Goal: Navigation & Orientation: Go to known website

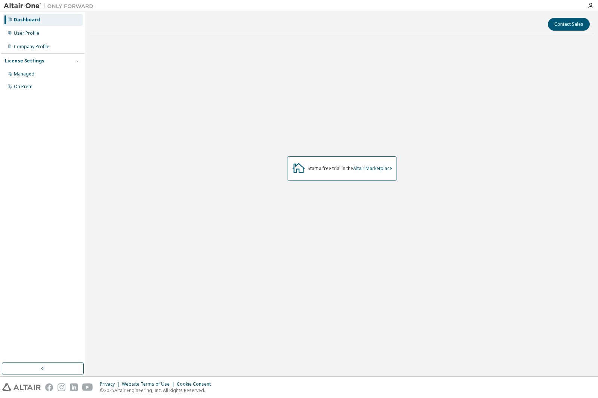
click at [348, 167] on div "Start a free trial in the Altair Marketplace" at bounding box center [350, 169] width 84 height 6
click at [375, 167] on link "Altair Marketplace" at bounding box center [372, 168] width 39 height 6
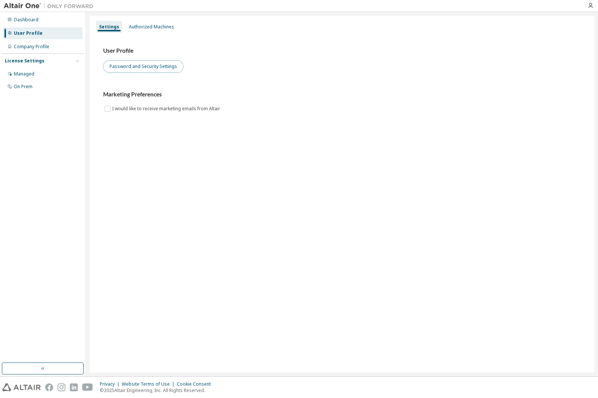
click at [176, 65] on button "Password and Security Settings" at bounding box center [143, 66] width 80 height 13
click at [584, 7] on div at bounding box center [590, 6] width 15 height 6
click at [27, 21] on div "Dashboard" at bounding box center [26, 20] width 25 height 6
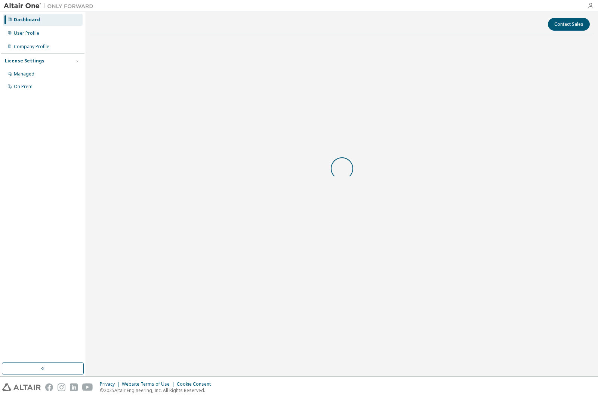
click at [587, 7] on icon "button" at bounding box center [590, 6] width 6 height 6
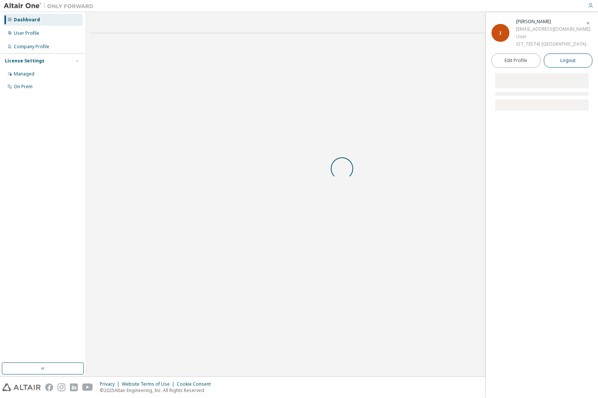
click at [561, 64] on span "Logout" at bounding box center [567, 60] width 15 height 7
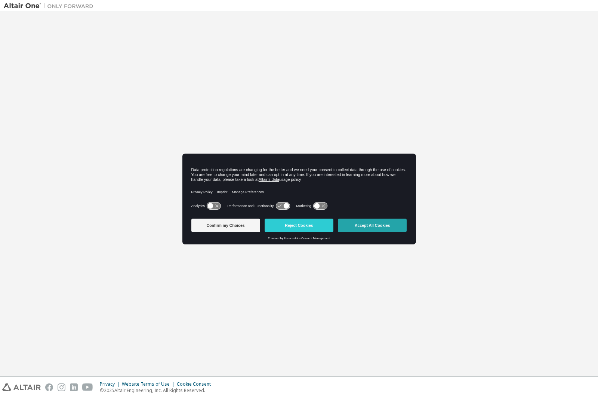
click at [364, 229] on button "Accept All Cookies" at bounding box center [372, 225] width 69 height 13
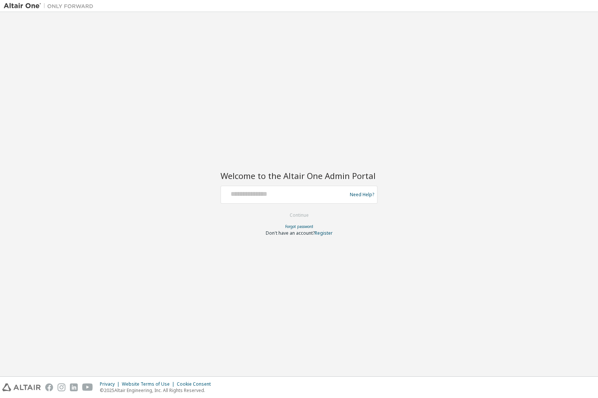
click at [307, 198] on div at bounding box center [285, 195] width 122 height 14
click at [302, 199] on div at bounding box center [285, 195] width 122 height 14
click at [294, 198] on input "text" at bounding box center [285, 193] width 122 height 11
type input "**********"
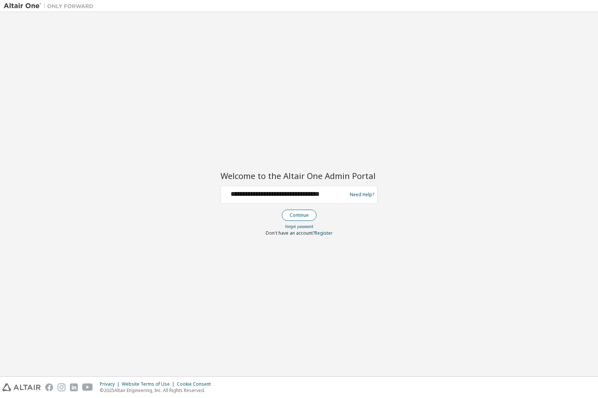
click at [302, 217] on button "Continue" at bounding box center [299, 215] width 35 height 11
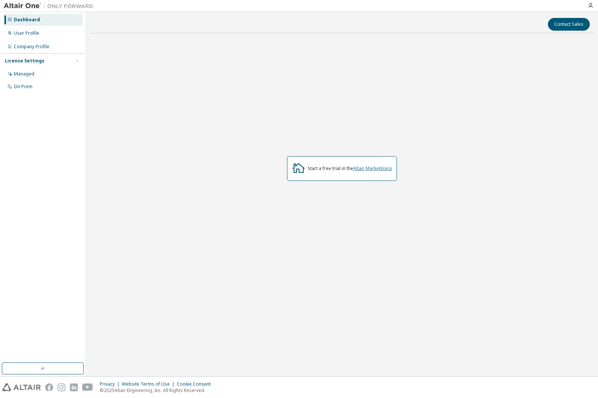
click at [372, 168] on link "Altair Marketplace" at bounding box center [372, 168] width 39 height 6
